Goal: Navigation & Orientation: Find specific page/section

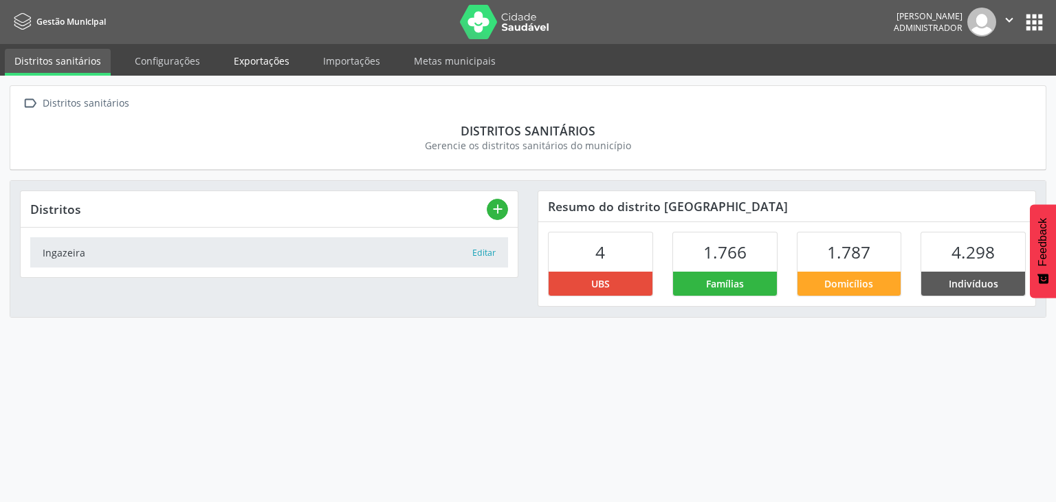
click at [275, 60] on link "Exportações" at bounding box center [261, 61] width 75 height 24
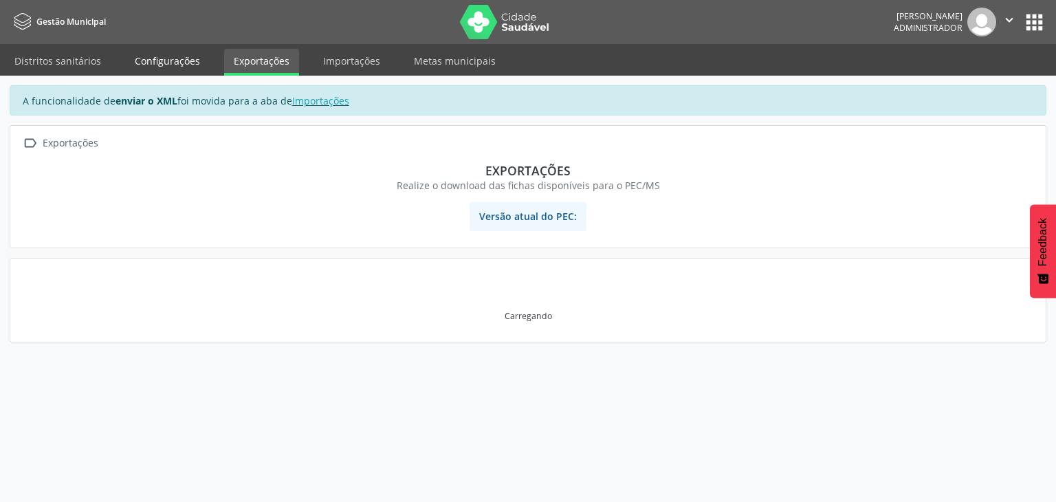
click at [169, 54] on link "Configurações" at bounding box center [167, 61] width 85 height 24
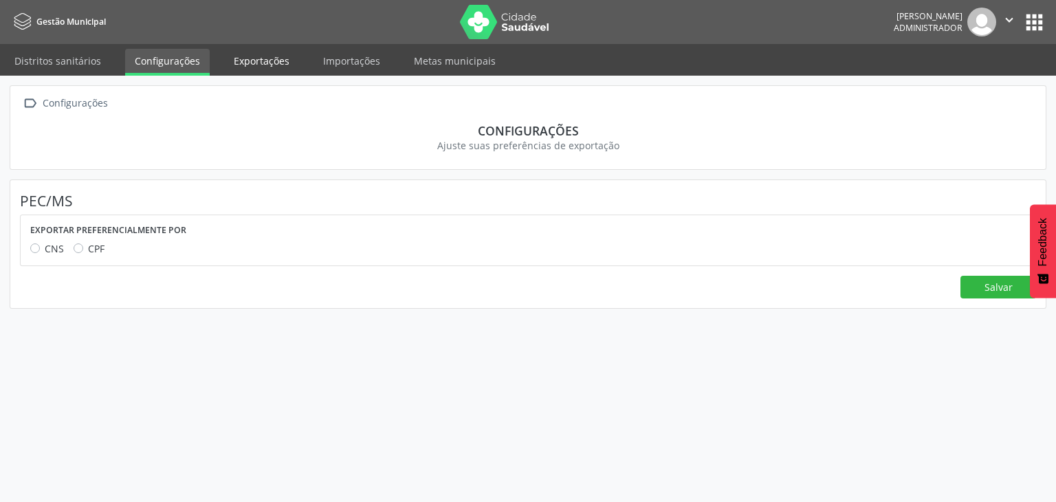
click at [263, 64] on link "Exportações" at bounding box center [261, 61] width 75 height 24
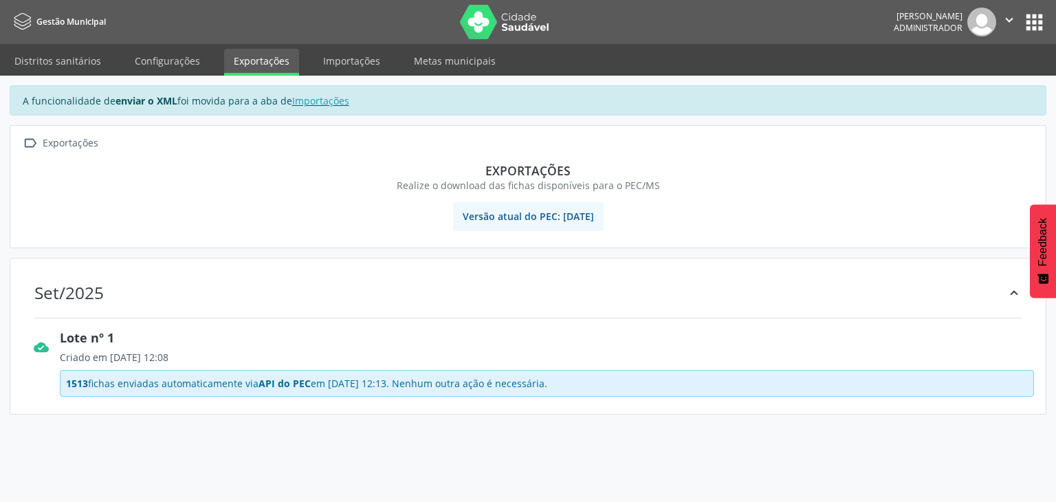
click at [481, 28] on img at bounding box center [504, 22] width 89 height 34
